Goal: Transaction & Acquisition: Download file/media

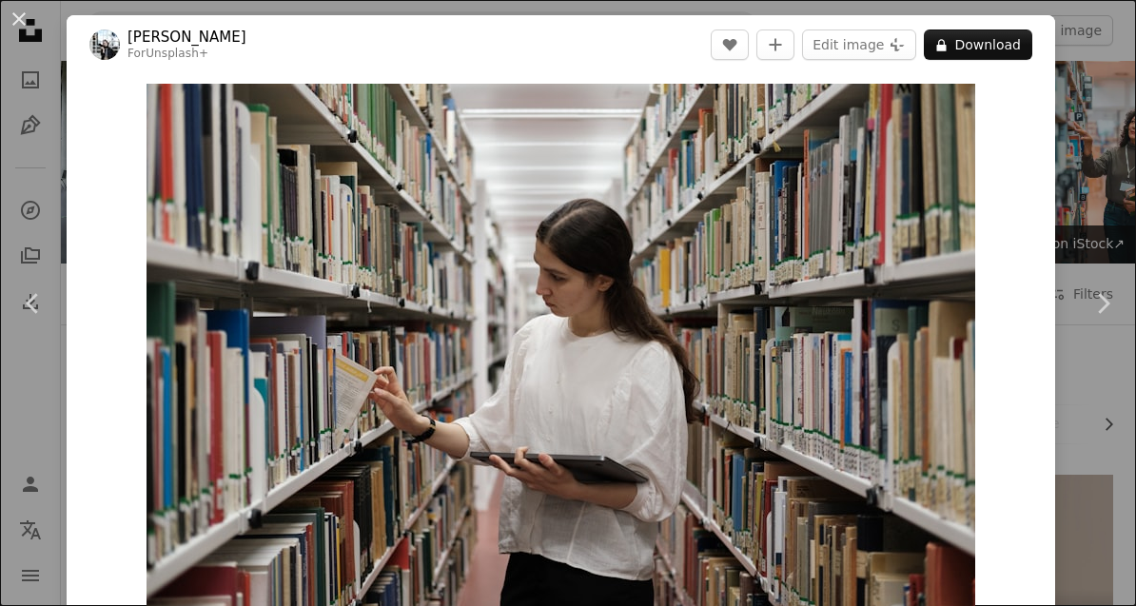
scroll to position [7756, 0]
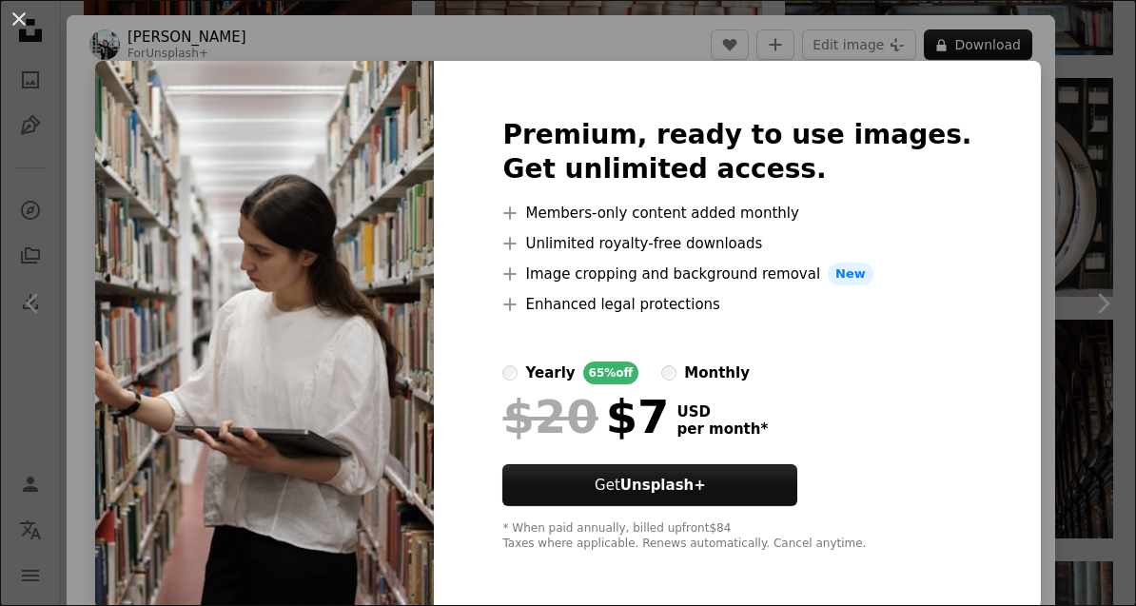
click at [24, 20] on button "An X shape" at bounding box center [19, 19] width 23 height 23
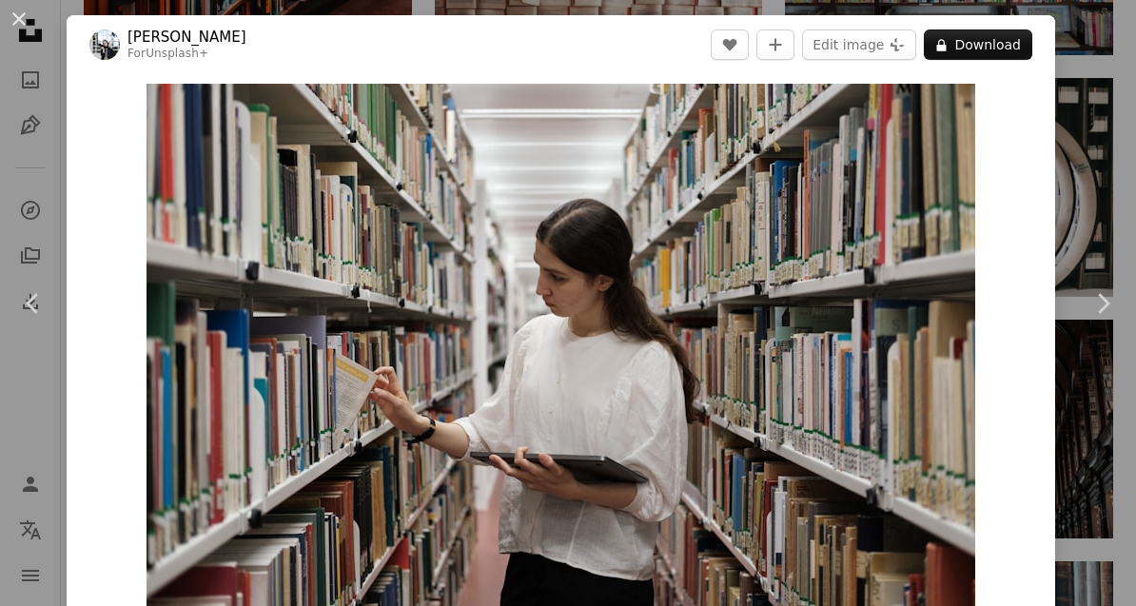
click at [23, 17] on button "An X shape" at bounding box center [19, 19] width 23 height 23
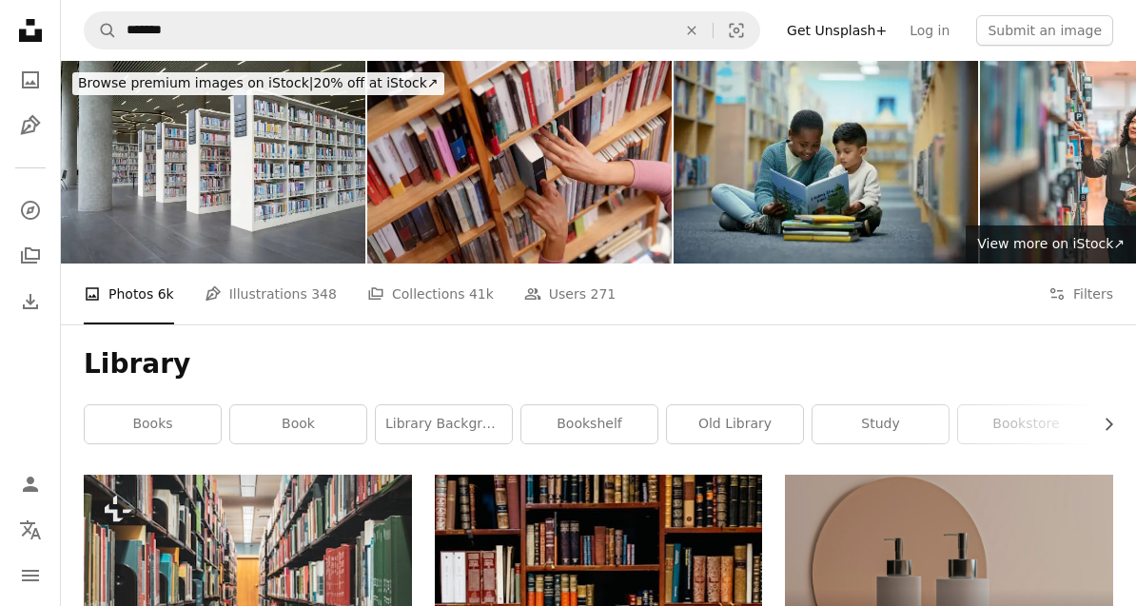
click at [1092, 298] on button "Filters Filters" at bounding box center [1081, 294] width 65 height 61
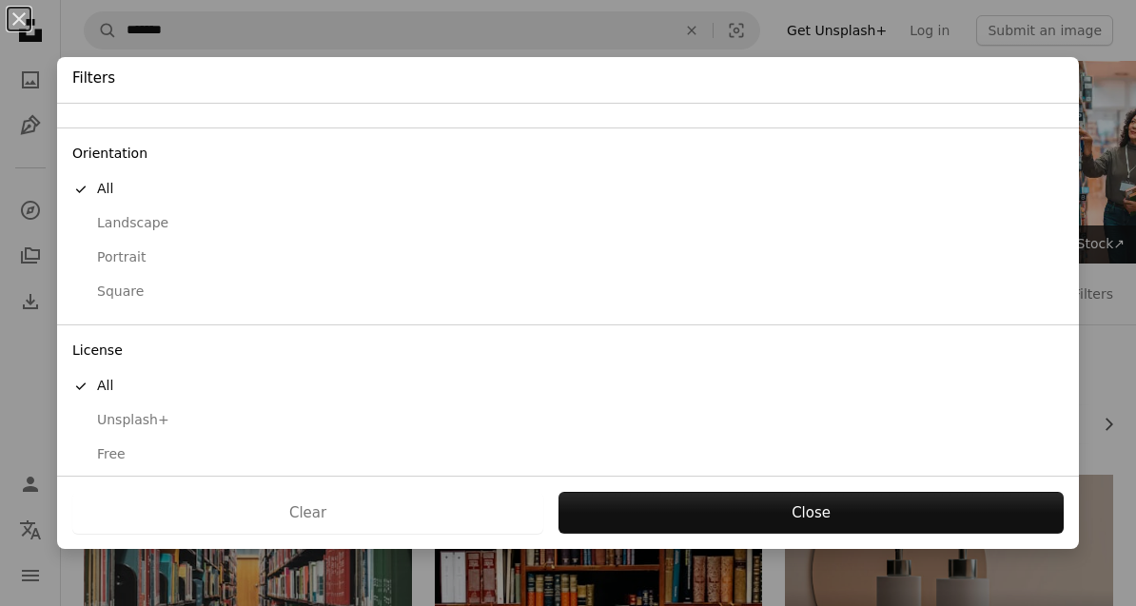
scroll to position [137, 0]
click at [108, 446] on div "Free" at bounding box center [568, 455] width 992 height 19
click at [809, 497] on button "Apply" at bounding box center [811, 513] width 506 height 42
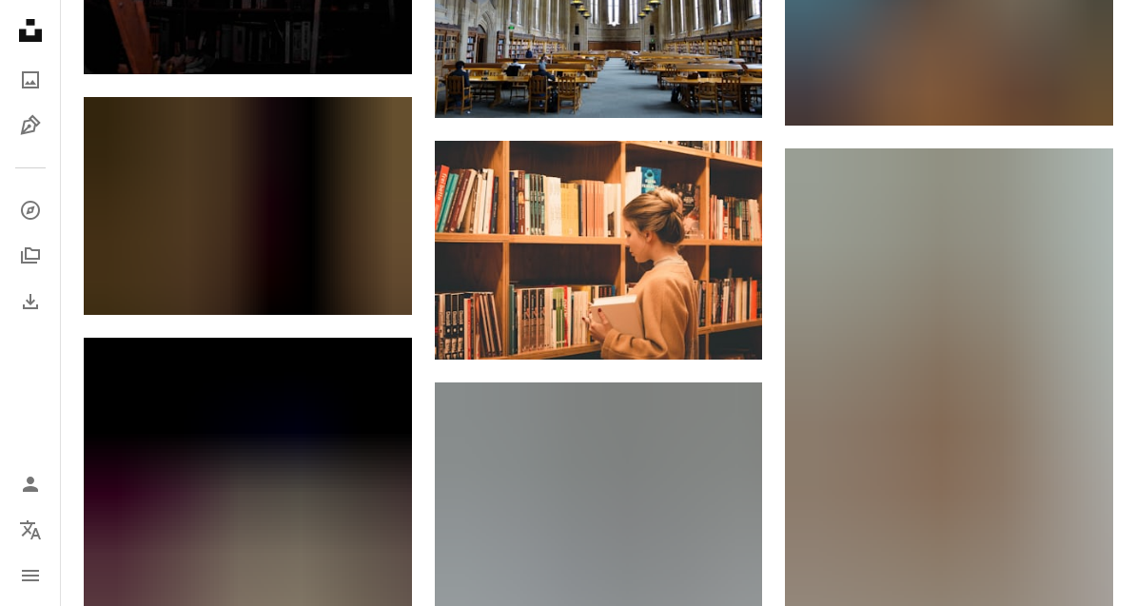
scroll to position [17756, 0]
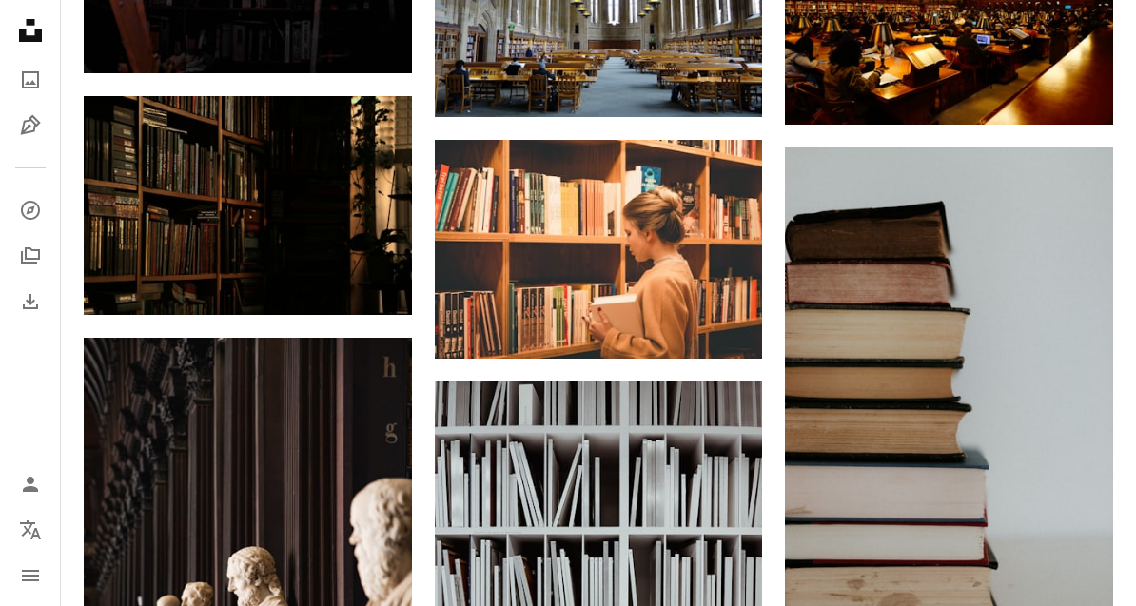
click at [735, 317] on link "Arrow pointing down" at bounding box center [724, 324] width 38 height 30
